Goal: Task Accomplishment & Management: Complete application form

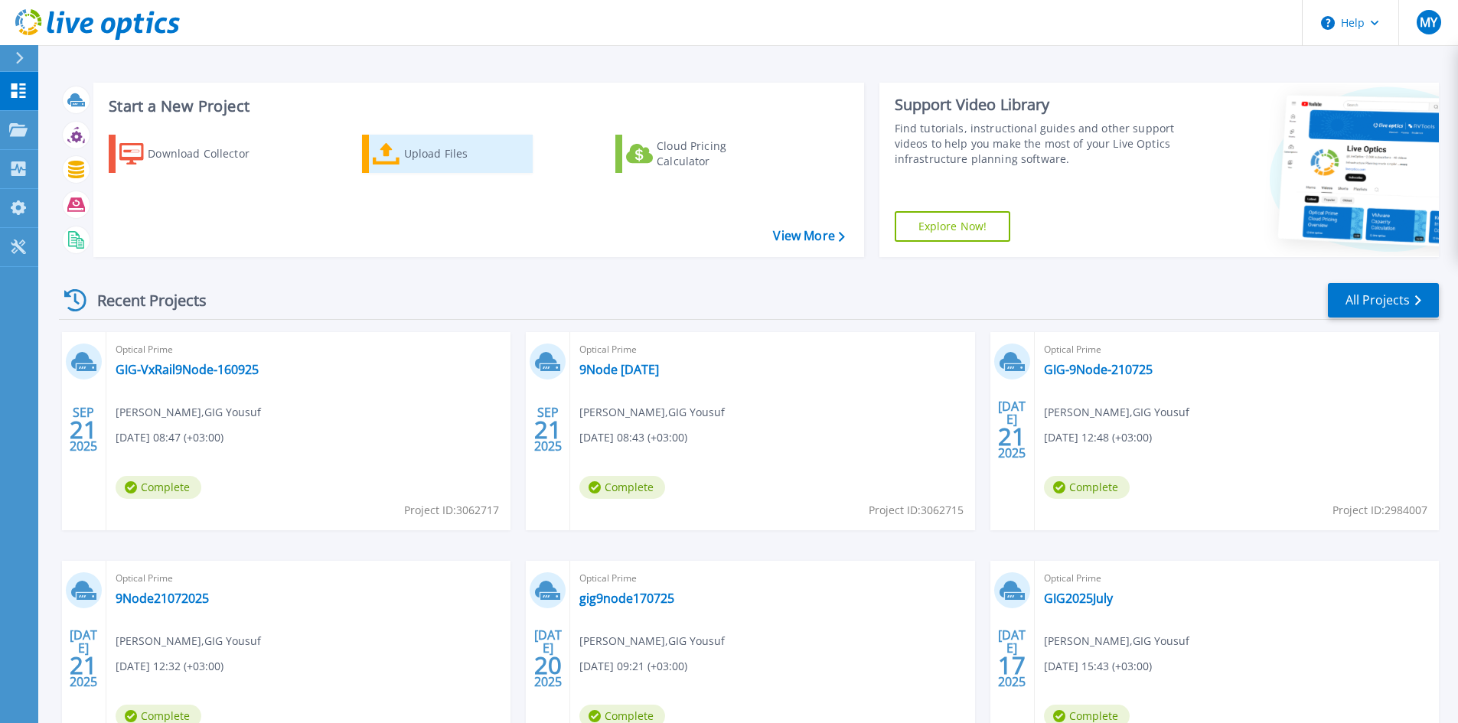
click at [406, 161] on div "Upload Files" at bounding box center [465, 154] width 122 height 31
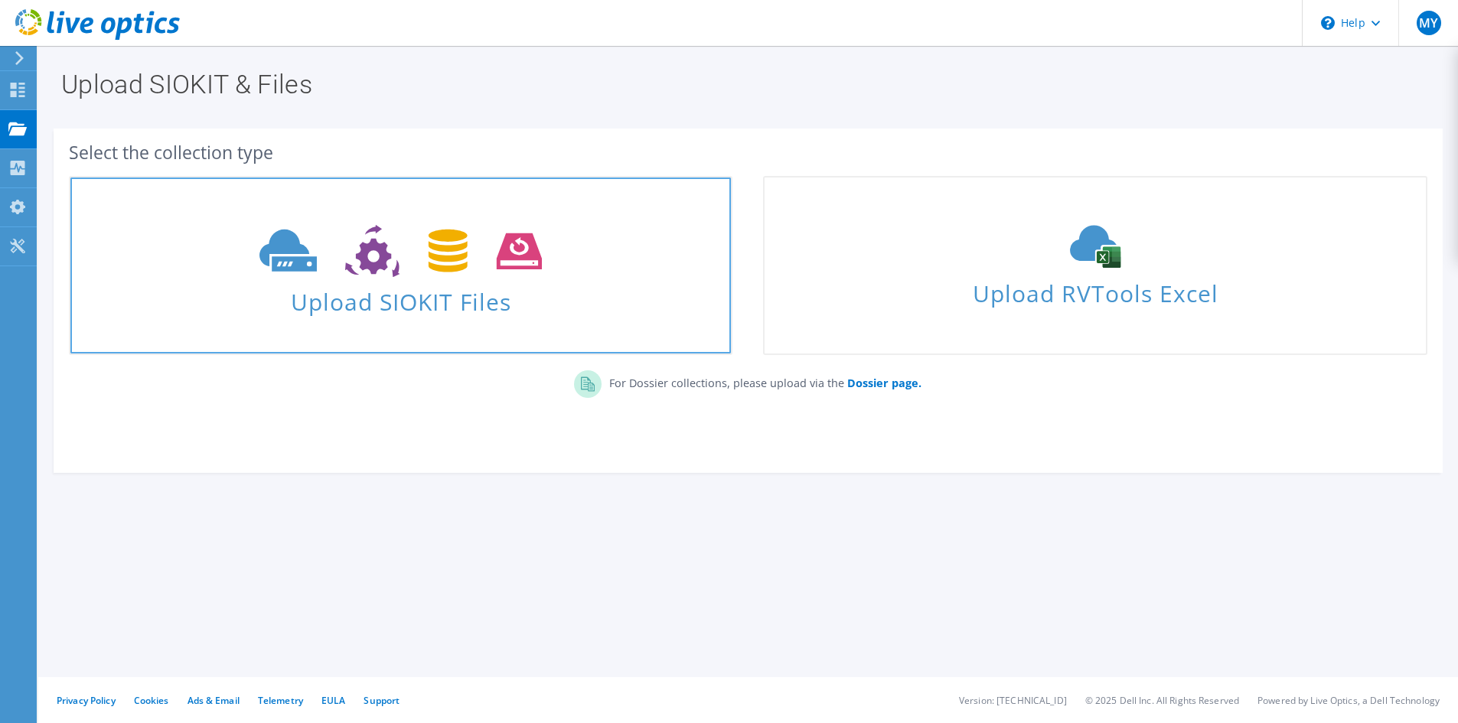
click at [444, 278] on span at bounding box center [400, 249] width 660 height 64
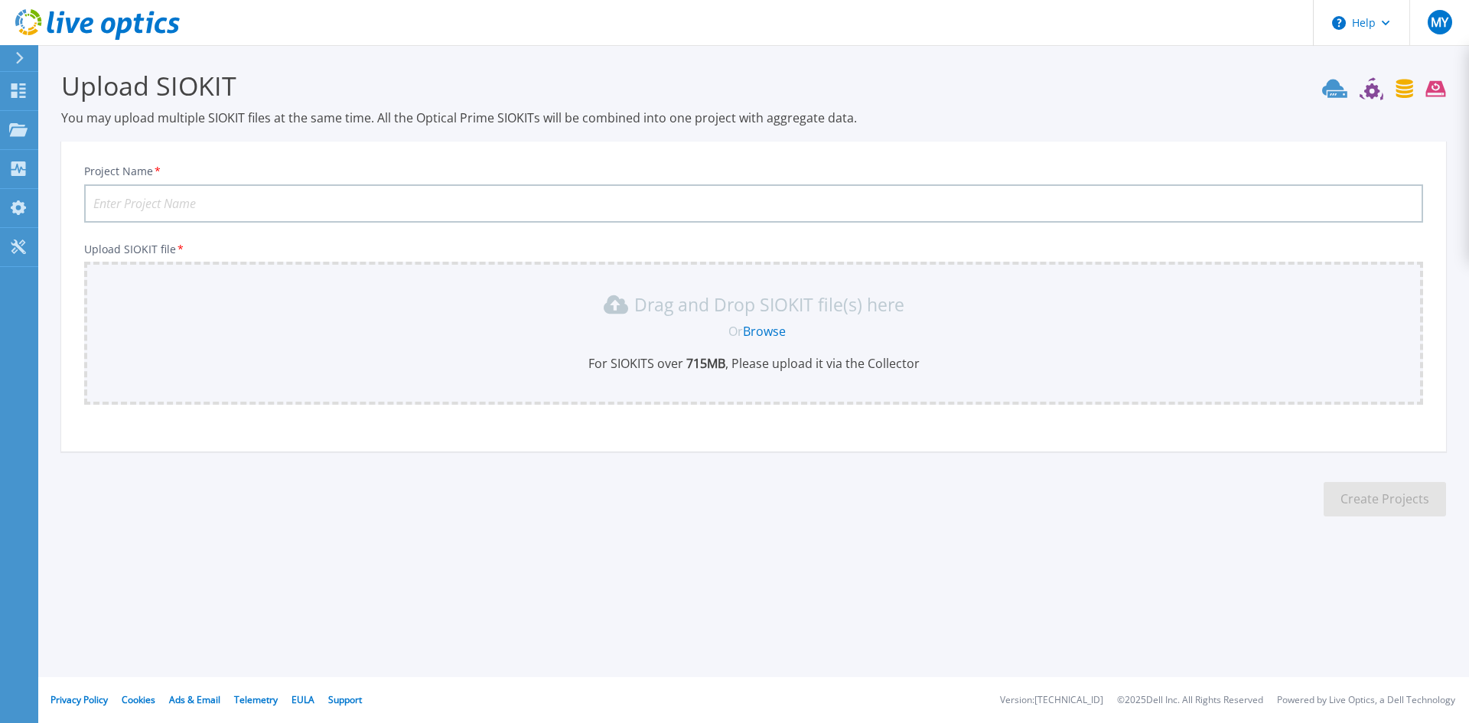
click at [228, 200] on input "Project Name *" at bounding box center [753, 203] width 1339 height 38
type input "OracleCluster08102025"
click at [784, 336] on link "Browse" at bounding box center [764, 331] width 43 height 17
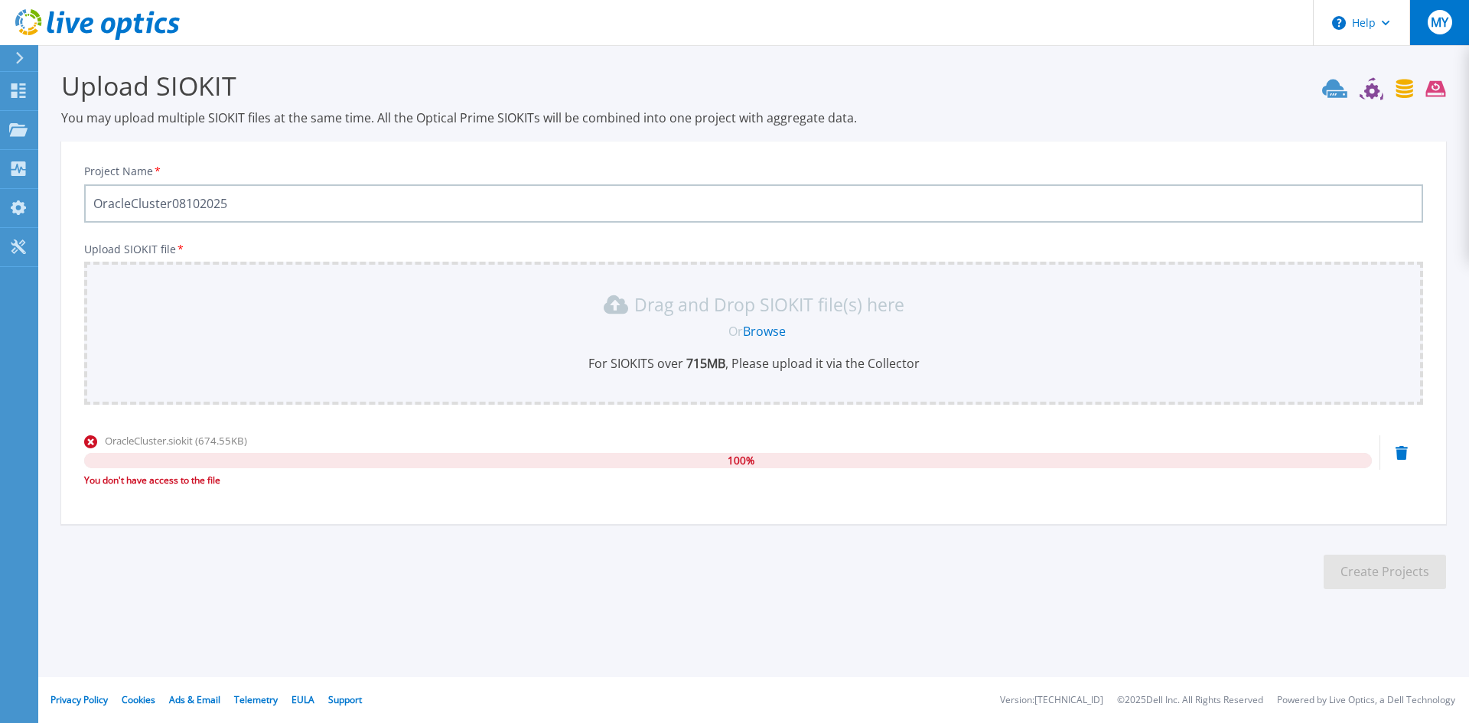
click at [1446, 26] on span "MY" at bounding box center [1440, 22] width 18 height 12
click at [839, 99] on h3 "Upload SIOKIT" at bounding box center [753, 85] width 1385 height 35
click at [16, 88] on icon at bounding box center [18, 90] width 15 height 15
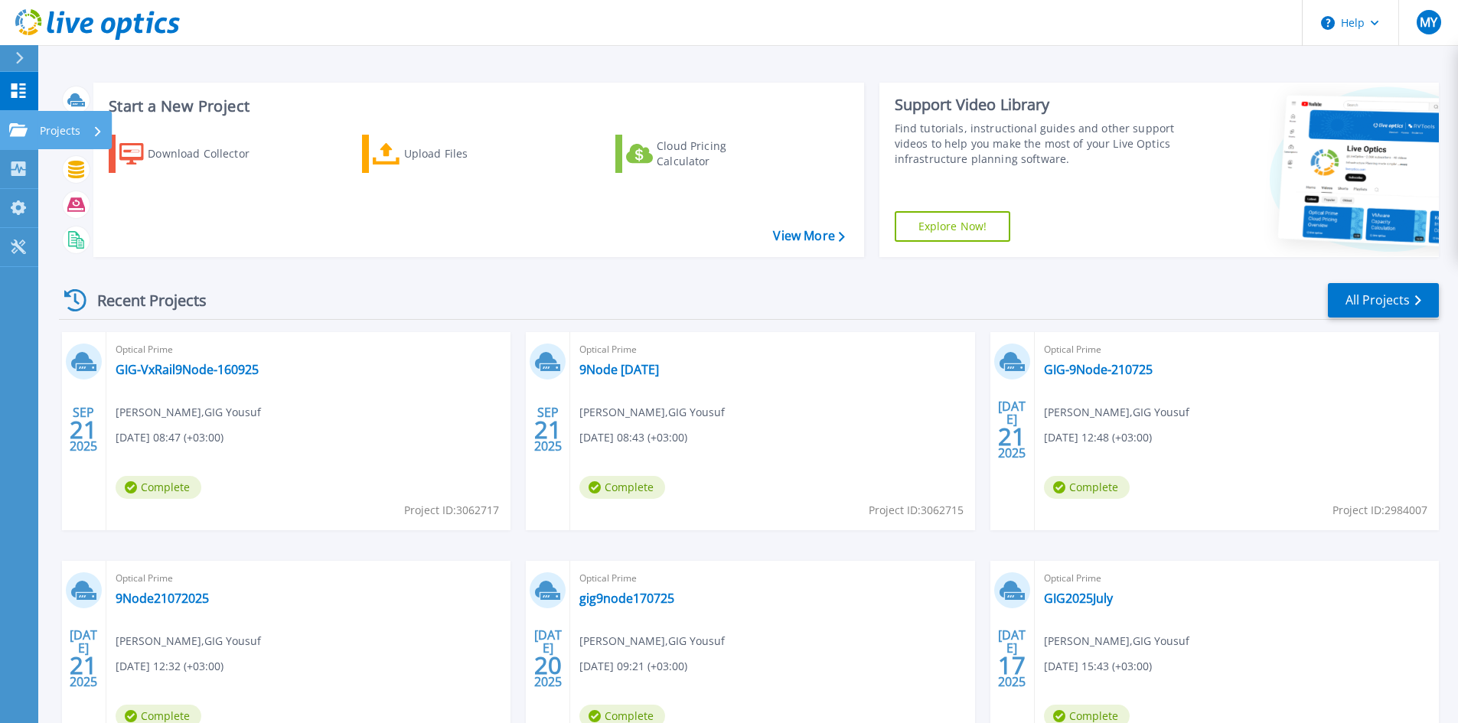
click at [34, 128] on link "Projects Projects" at bounding box center [19, 130] width 38 height 39
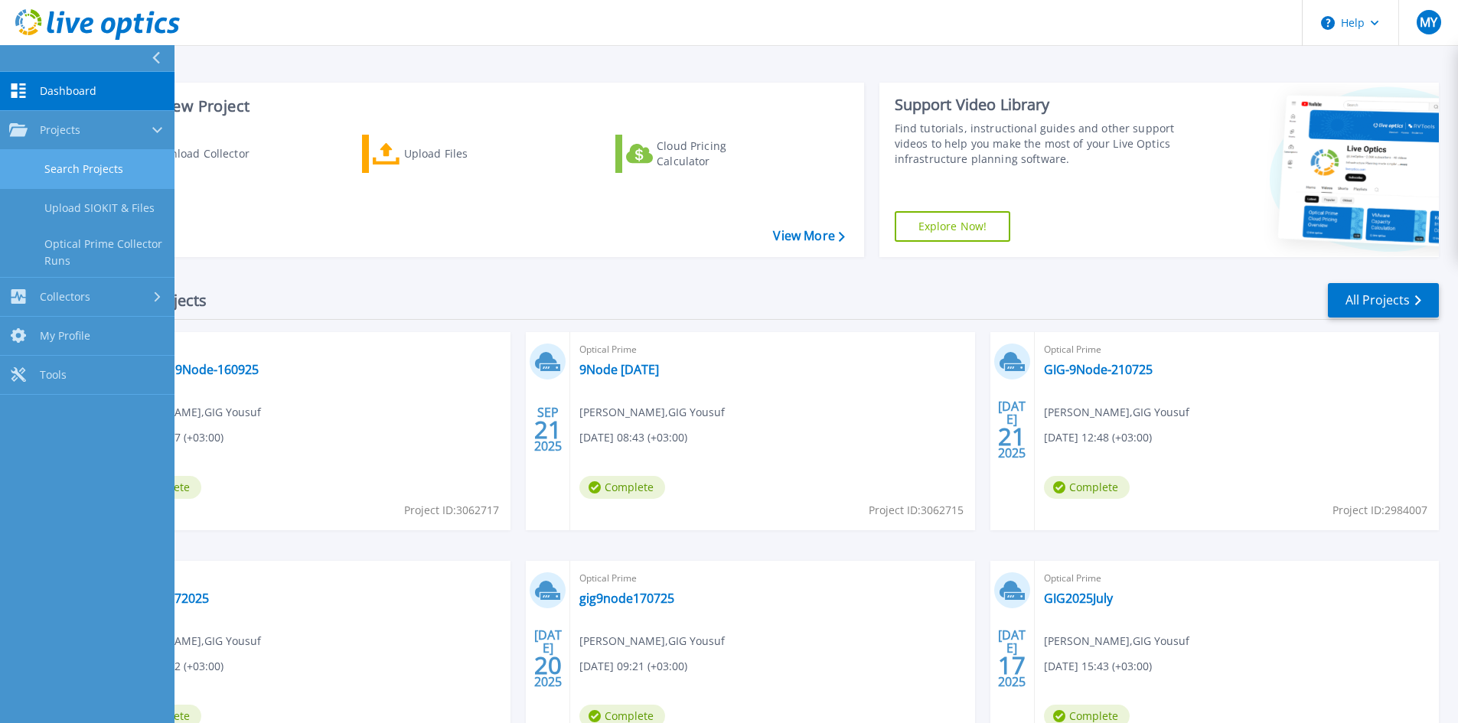
click at [113, 175] on link "Search Projects" at bounding box center [87, 169] width 174 height 39
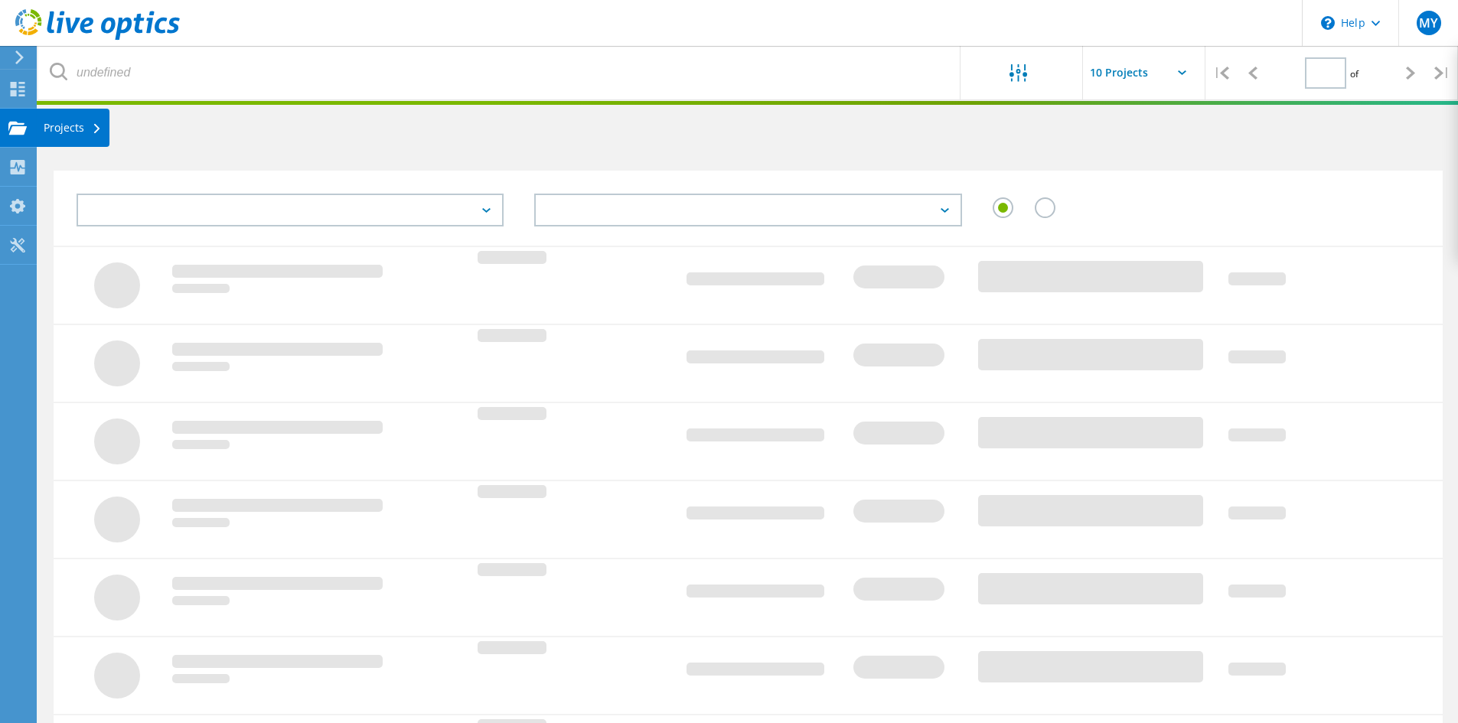
click at [59, 127] on div "Projects" at bounding box center [73, 127] width 58 height 11
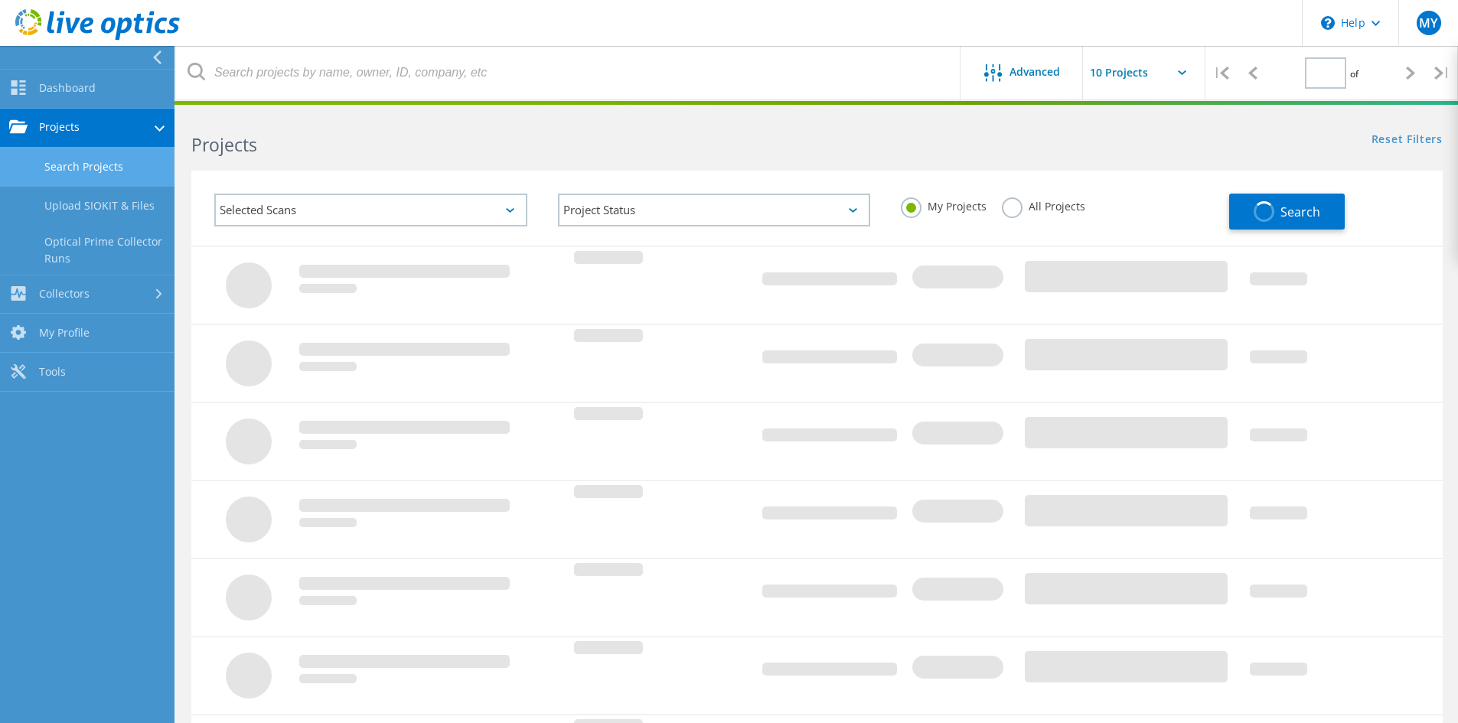
type input "1"
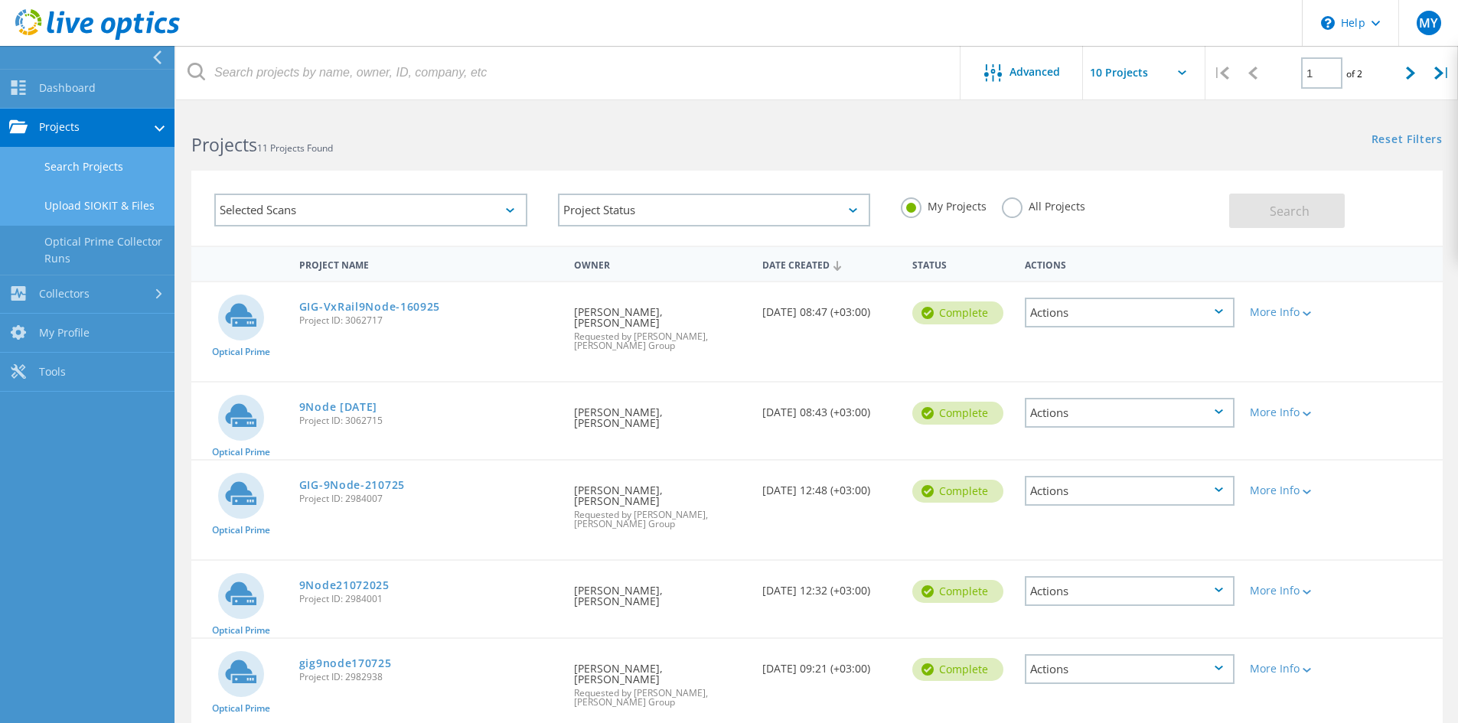
click at [117, 209] on link "Upload SIOKIT & Files" at bounding box center [87, 206] width 174 height 39
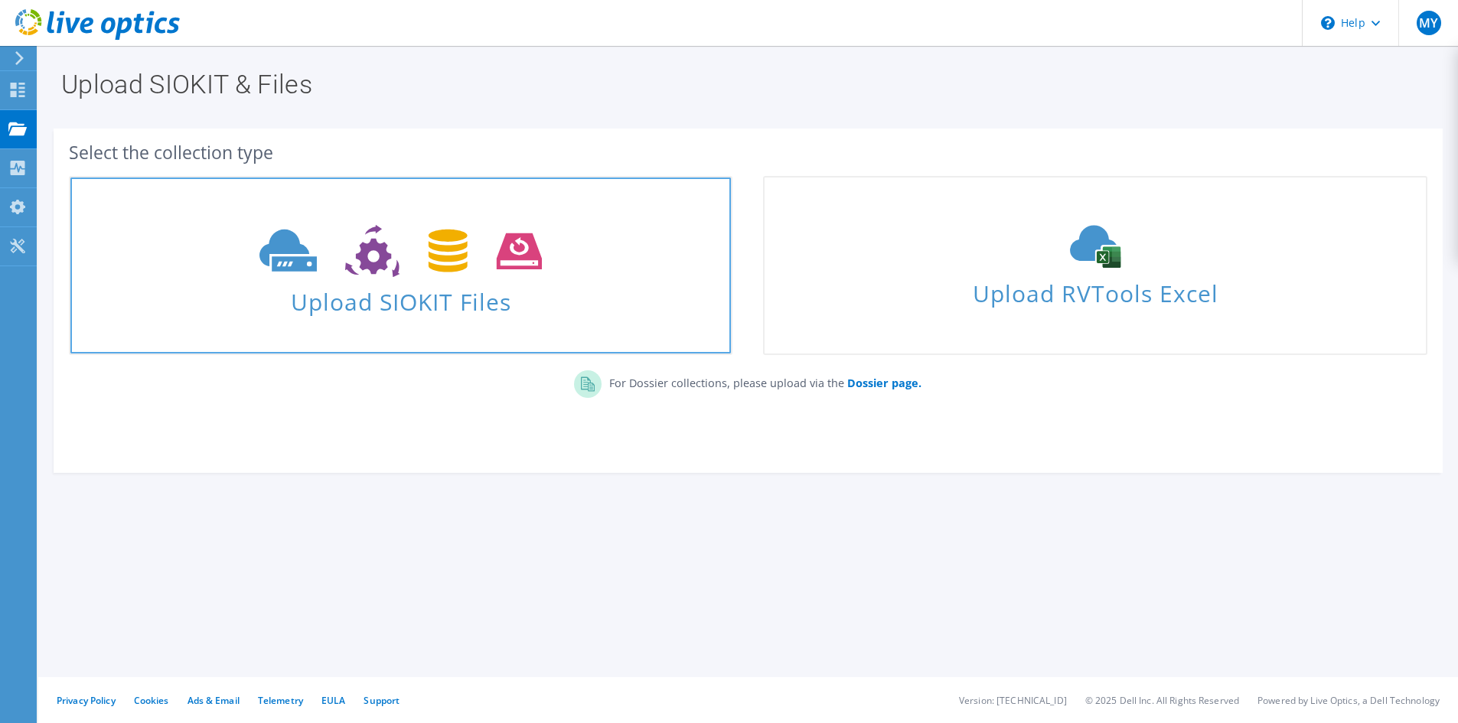
click at [478, 301] on span "Upload SIOKIT Files" at bounding box center [400, 297] width 660 height 33
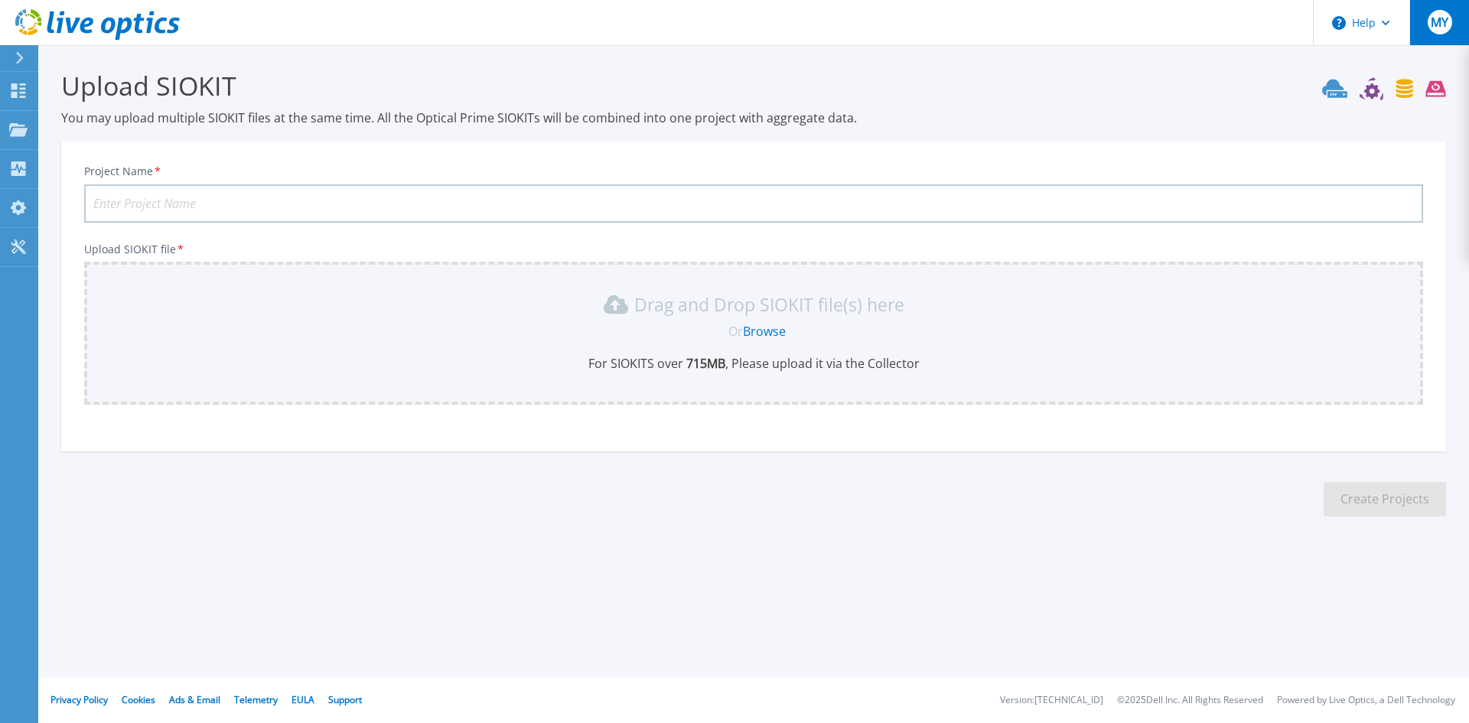
click at [1437, 27] on span "MY" at bounding box center [1440, 22] width 18 height 12
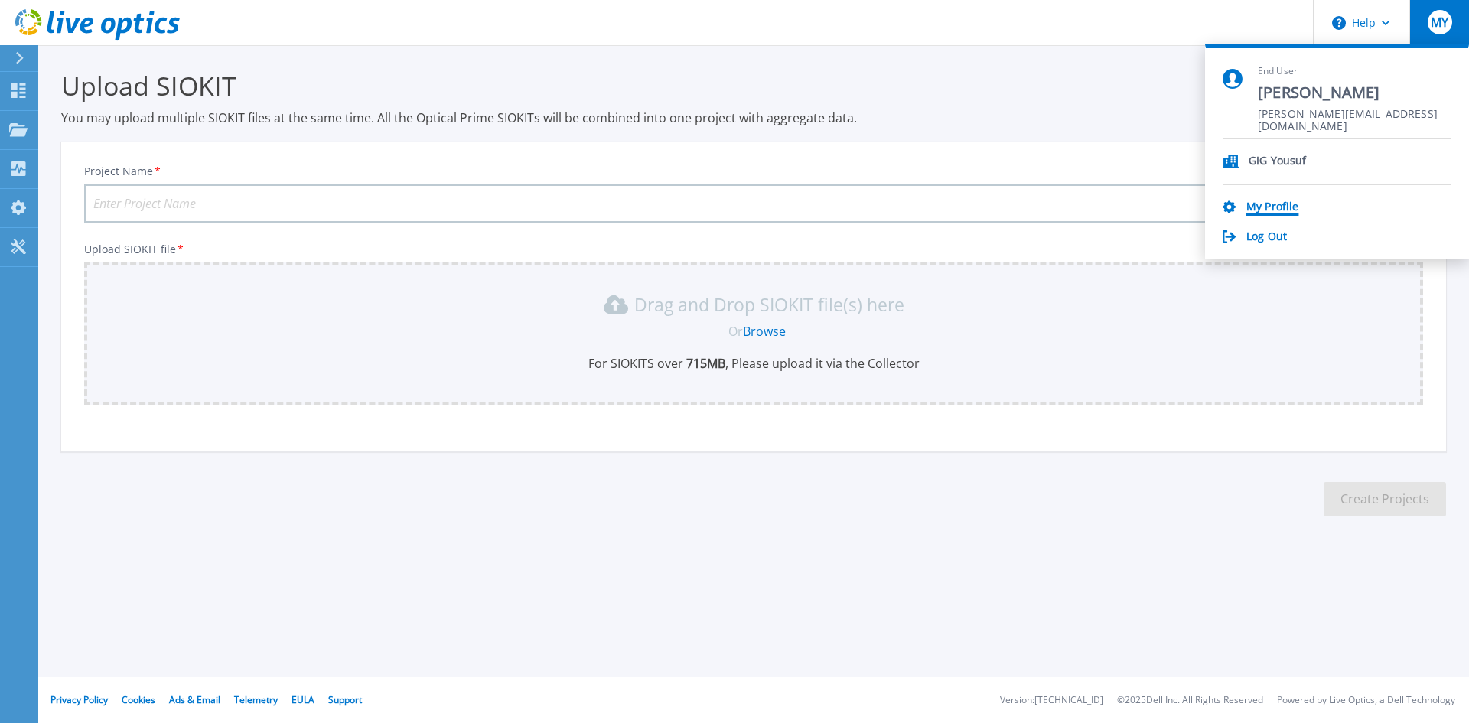
click at [1267, 201] on link "My Profile" at bounding box center [1273, 208] width 52 height 15
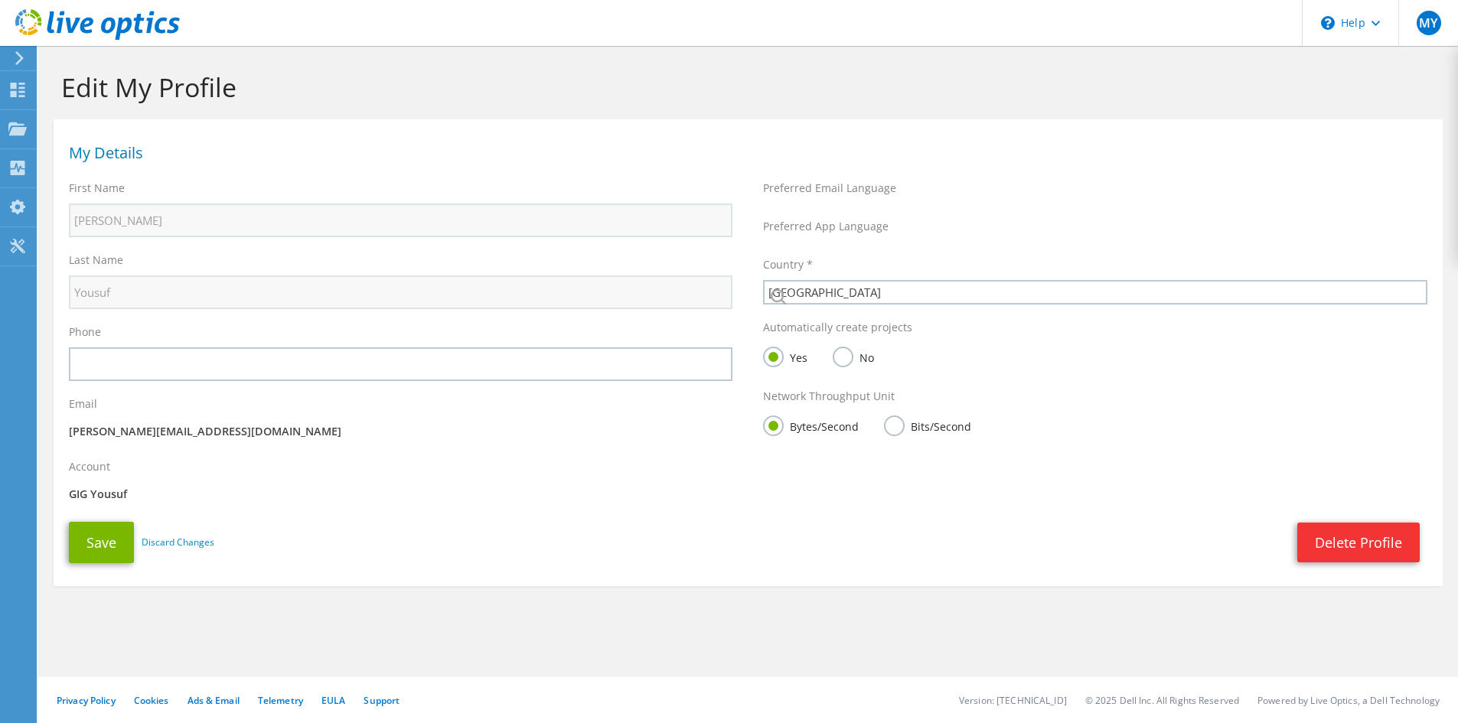
select select "185"
